Goal: Information Seeking & Learning: Find specific page/section

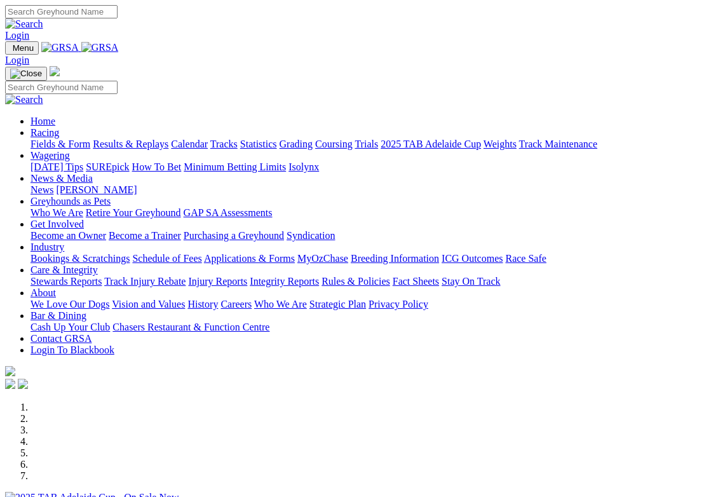
scroll to position [166, 0]
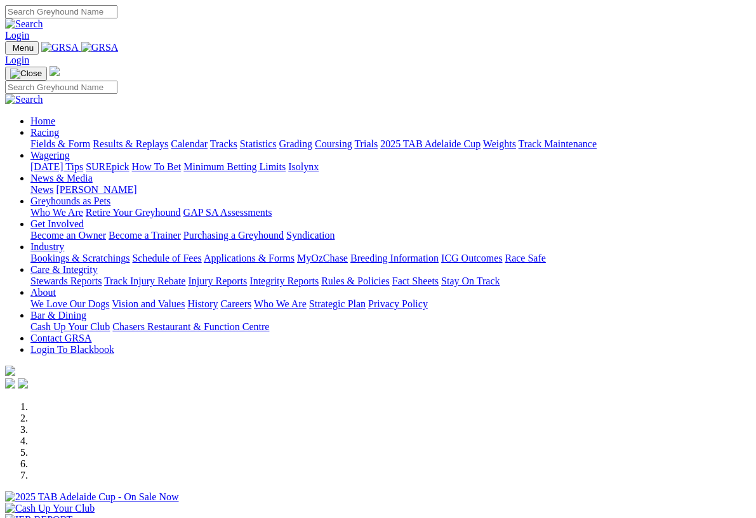
scroll to position [60, 0]
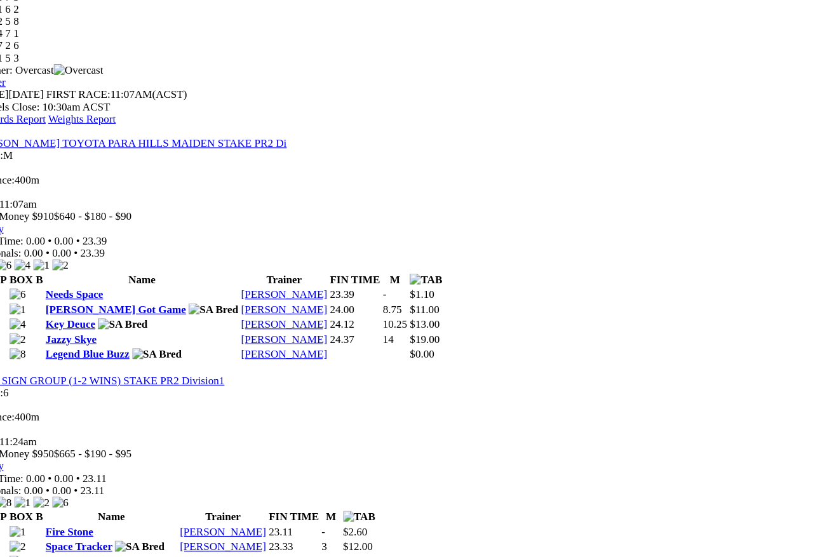
scroll to position [484, 0]
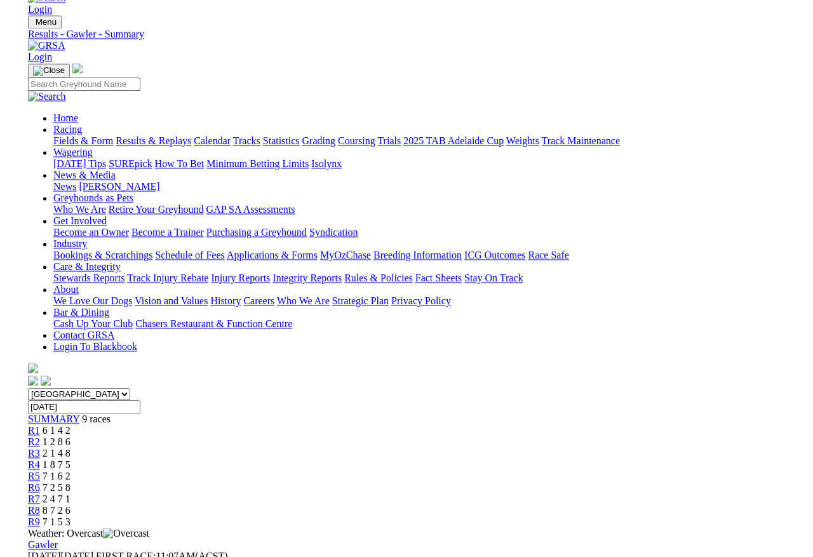
scroll to position [0, 0]
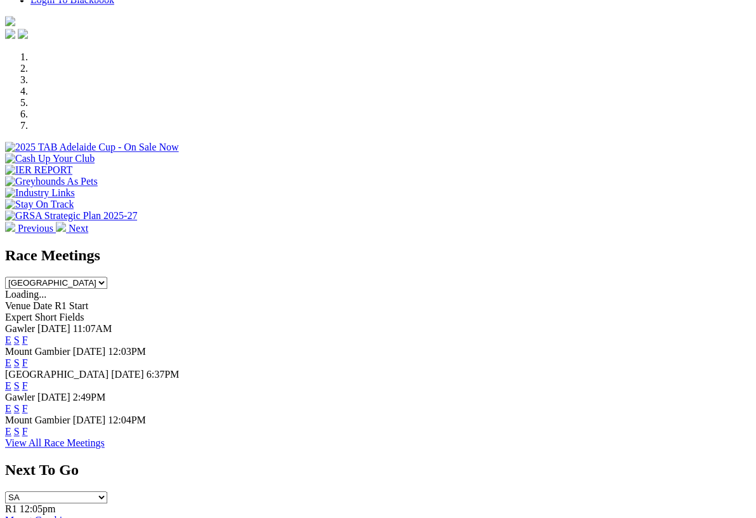
scroll to position [350, 0]
click at [28, 426] on link "F" at bounding box center [25, 431] width 6 height 11
